Goal: Task Accomplishment & Management: Use online tool/utility

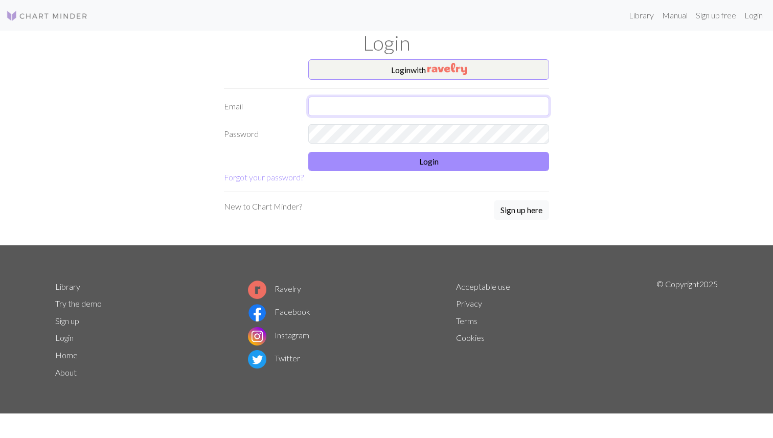
click at [391, 102] on input "text" at bounding box center [428, 106] width 241 height 19
type input "[EMAIL_ADDRESS][DOMAIN_NAME]"
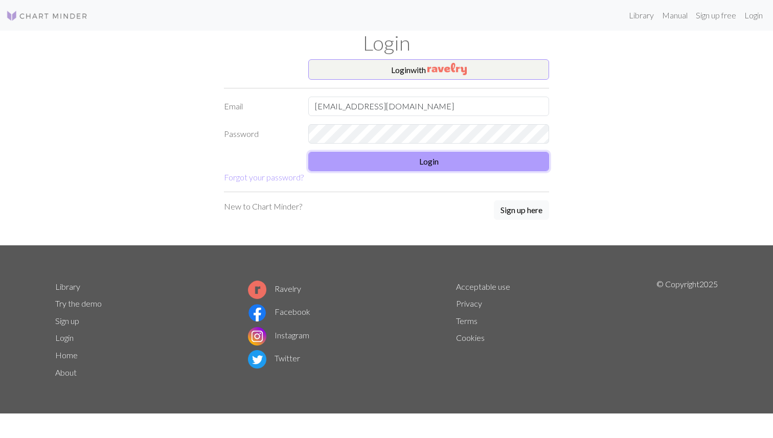
click at [391, 159] on button "Login" at bounding box center [428, 161] width 241 height 19
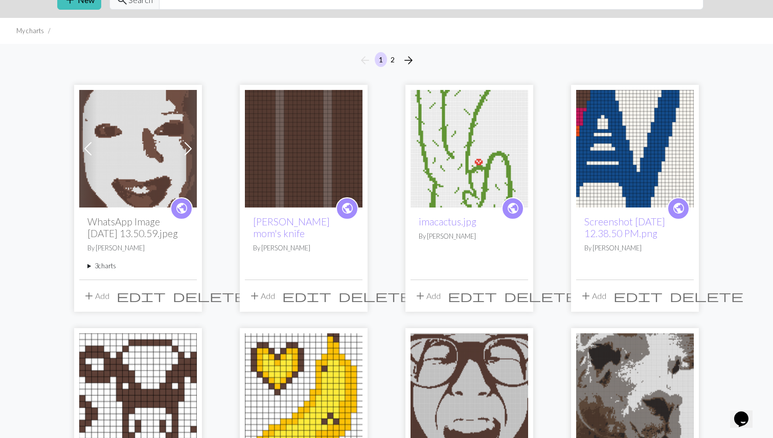
scroll to position [88, 0]
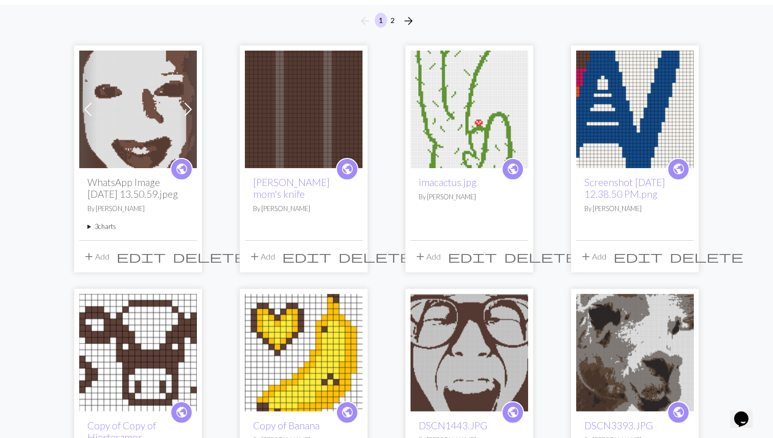
click at [92, 228] on summary "3 charts" at bounding box center [137, 227] width 101 height 10
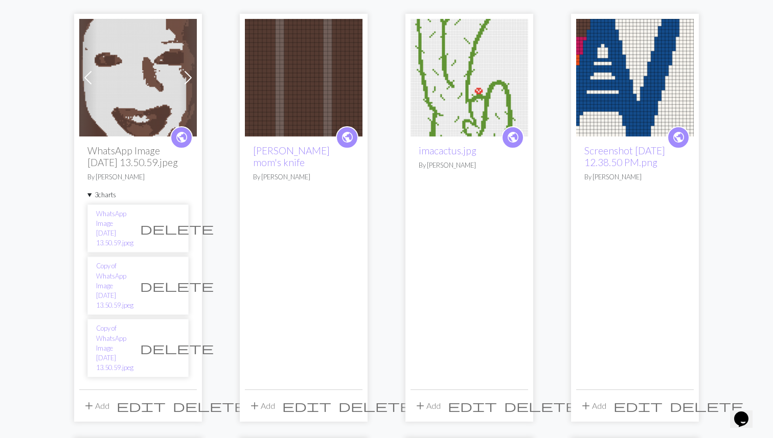
scroll to position [122, 0]
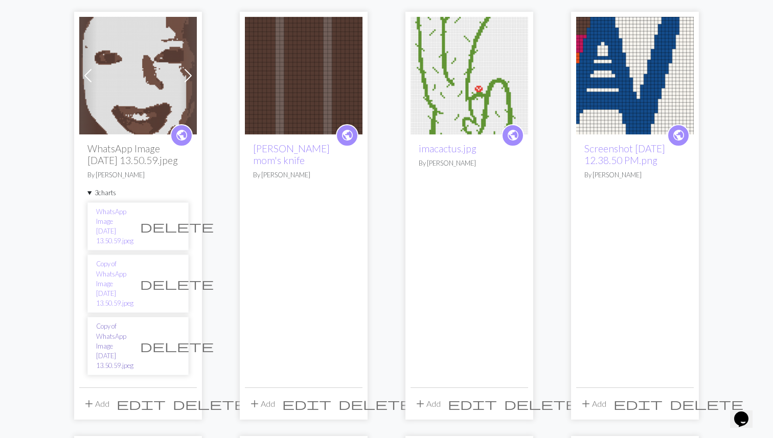
click at [117, 321] on link "Copy of WhatsApp Image [DATE] 13.50.59.jpeg" at bounding box center [114, 345] width 37 height 49
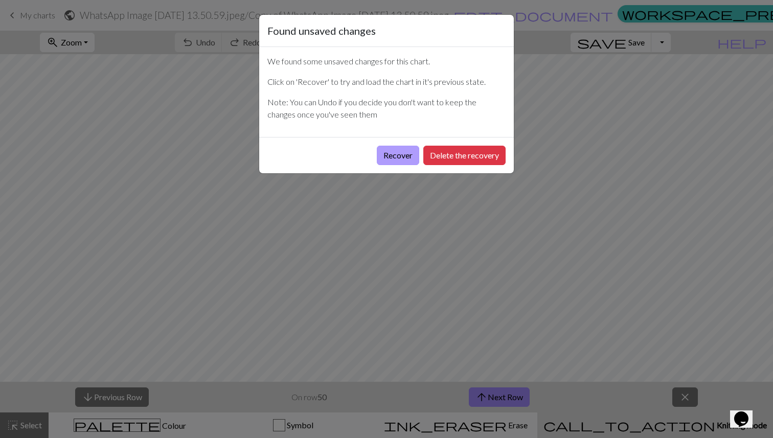
click at [394, 150] on button "Recover" at bounding box center [398, 155] width 42 height 19
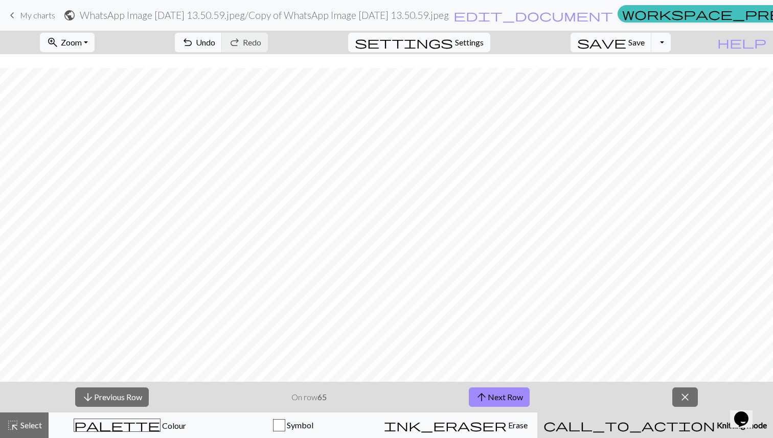
scroll to position [641, 0]
click at [490, 402] on button "arrow_upward Next Row" at bounding box center [499, 396] width 61 height 19
click at [486, 396] on span "arrow_upward" at bounding box center [481, 397] width 12 height 14
click at [450, 396] on div "arrow_downward Previous Row On row 67 arrow_upward Next Row close" at bounding box center [386, 397] width 773 height 31
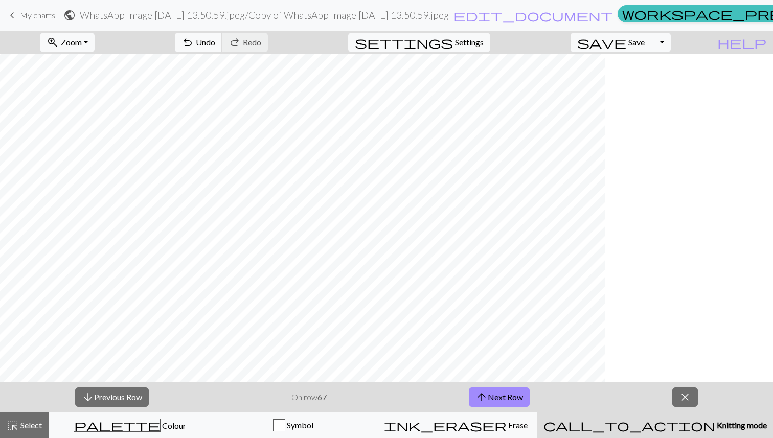
scroll to position [641, 0]
click at [497, 391] on button "arrow_upward Next Row" at bounding box center [499, 396] width 61 height 19
click at [449, 384] on div "arrow_downward Previous Row On row 68 arrow_upward Next Row close" at bounding box center [386, 397] width 773 height 31
click at [492, 394] on button "arrow_upward Next Row" at bounding box center [499, 396] width 61 height 19
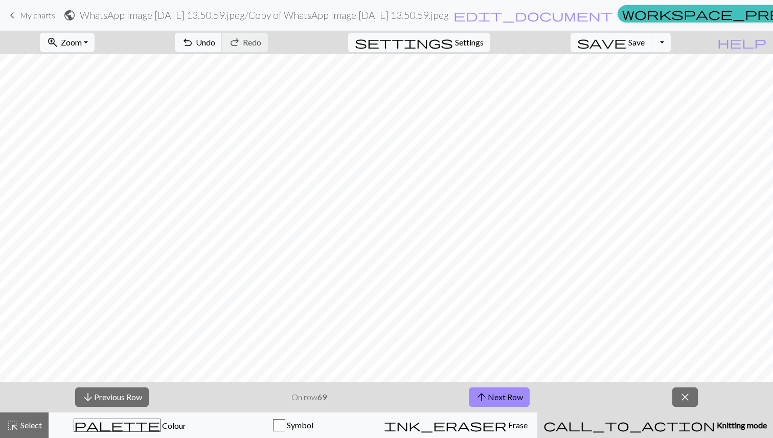
click at [433, 405] on div "arrow_downward Previous Row On row 69 arrow_upward Next Row close" at bounding box center [386, 397] width 773 height 31
click at [473, 398] on button "arrow_upward Next Row" at bounding box center [499, 396] width 61 height 19
click at [447, 395] on div "arrow_downward Previous Row On row 70 arrow_upward Next Row close" at bounding box center [386, 397] width 773 height 31
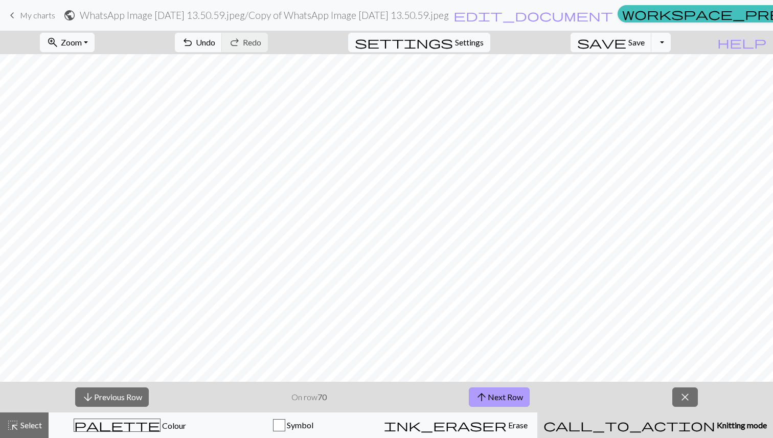
click at [483, 402] on span "arrow_upward" at bounding box center [481, 397] width 12 height 14
click at [439, 393] on div "arrow_downward Previous Row On row 71 arrow_upward Next Row close" at bounding box center [386, 397] width 773 height 31
click at [489, 397] on button "arrow_upward Next Row" at bounding box center [499, 396] width 61 height 19
click at [446, 386] on div "arrow_downward Previous Row On row 72 arrow_upward Next Row close" at bounding box center [386, 397] width 773 height 31
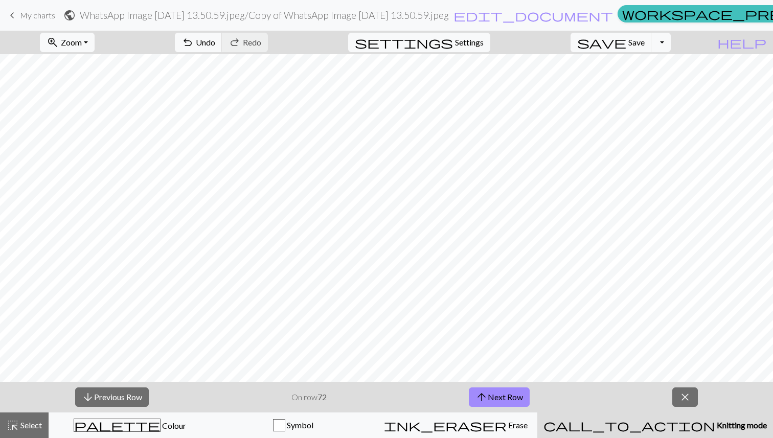
scroll to position [641, 285]
click at [509, 397] on button "arrow_upward Next Row" at bounding box center [499, 396] width 61 height 19
click at [573, 391] on div "arrow_downward Previous Row On row 73 arrow_upward Next Row close" at bounding box center [386, 397] width 773 height 31
click at [489, 391] on button "arrow_upward Next Row" at bounding box center [499, 396] width 61 height 19
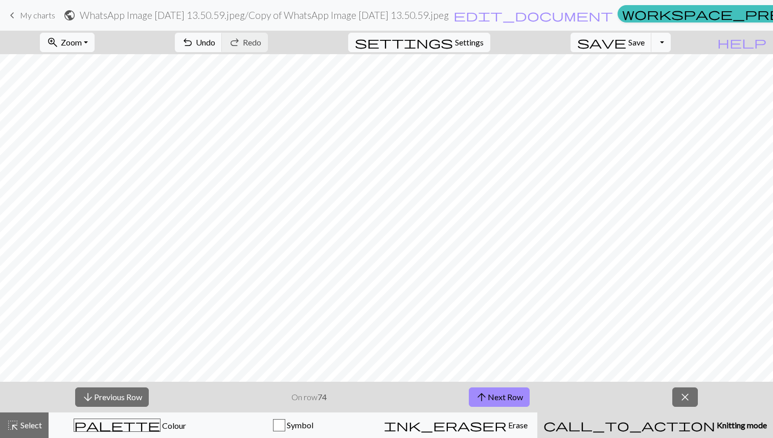
click at [434, 395] on div "arrow_downward Previous Row On row 74 arrow_upward Next Row close" at bounding box center [386, 397] width 773 height 31
click at [494, 393] on button "arrow_upward Next Row" at bounding box center [499, 396] width 61 height 19
click at [497, 399] on button "arrow_upward Next Row" at bounding box center [499, 396] width 61 height 19
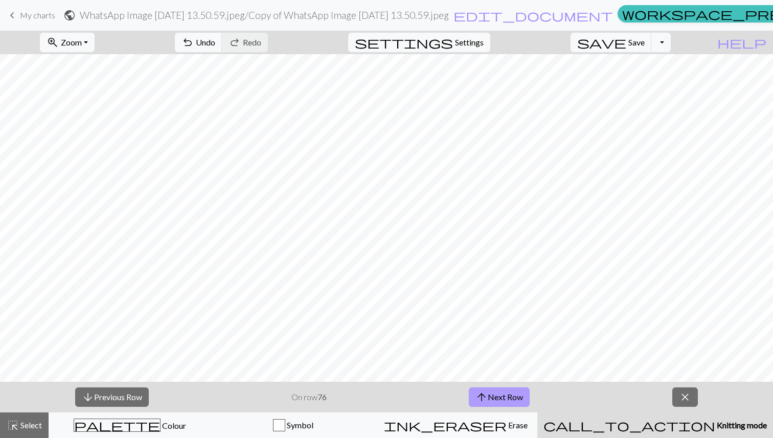
click at [490, 397] on button "arrow_upward Next Row" at bounding box center [499, 396] width 61 height 19
click at [427, 395] on div "arrow_downward Previous Row On row 77 arrow_upward Next Row close" at bounding box center [386, 397] width 773 height 31
